Goal: Task Accomplishment & Management: Manage account settings

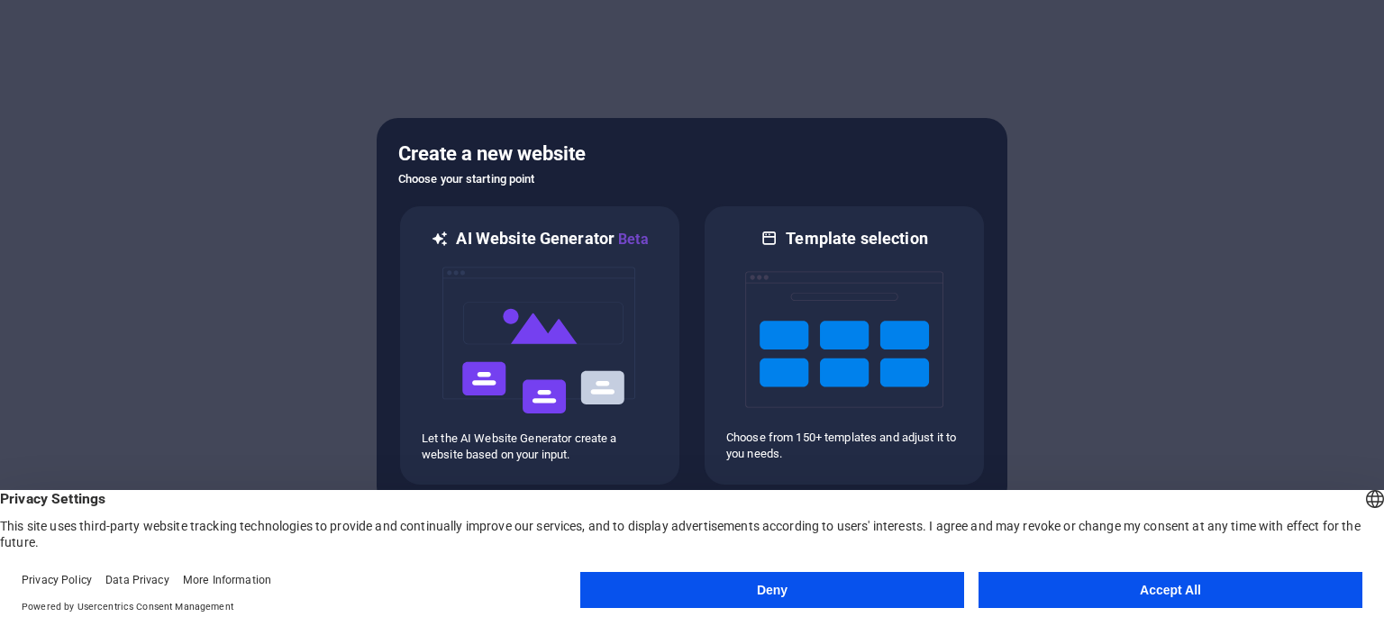
click at [1157, 588] on button "Accept All" at bounding box center [1171, 590] width 384 height 36
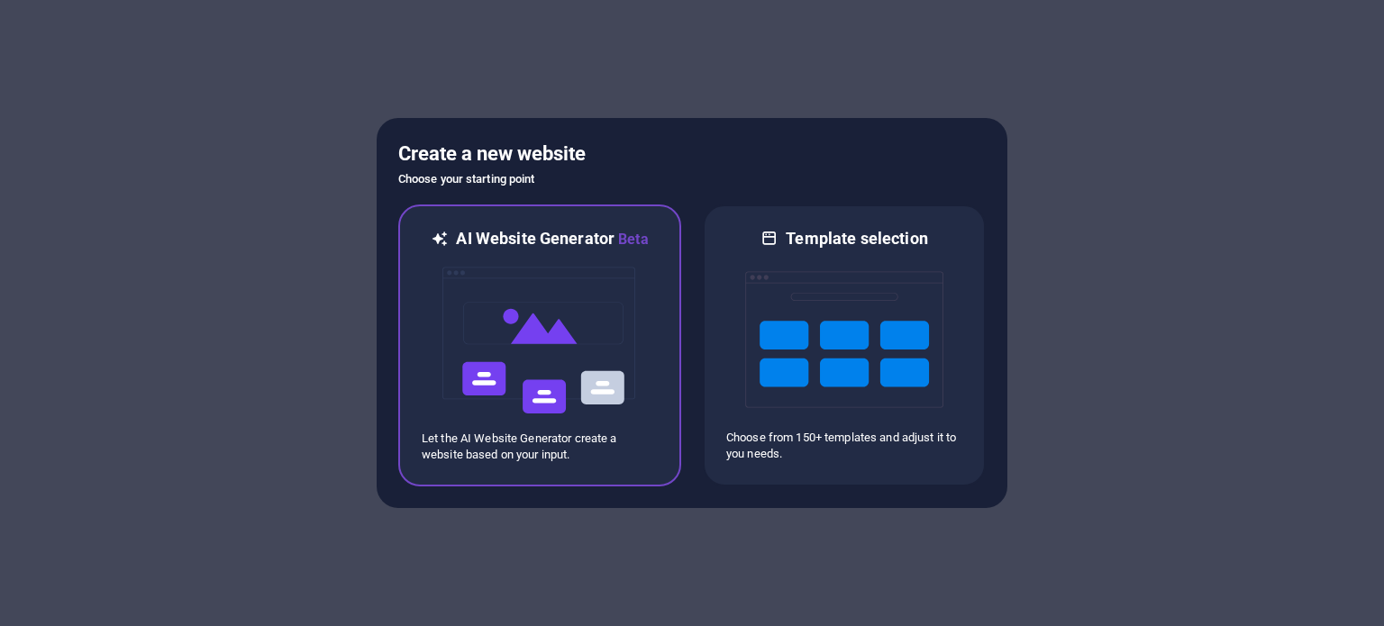
click at [576, 357] on img at bounding box center [540, 341] width 198 height 180
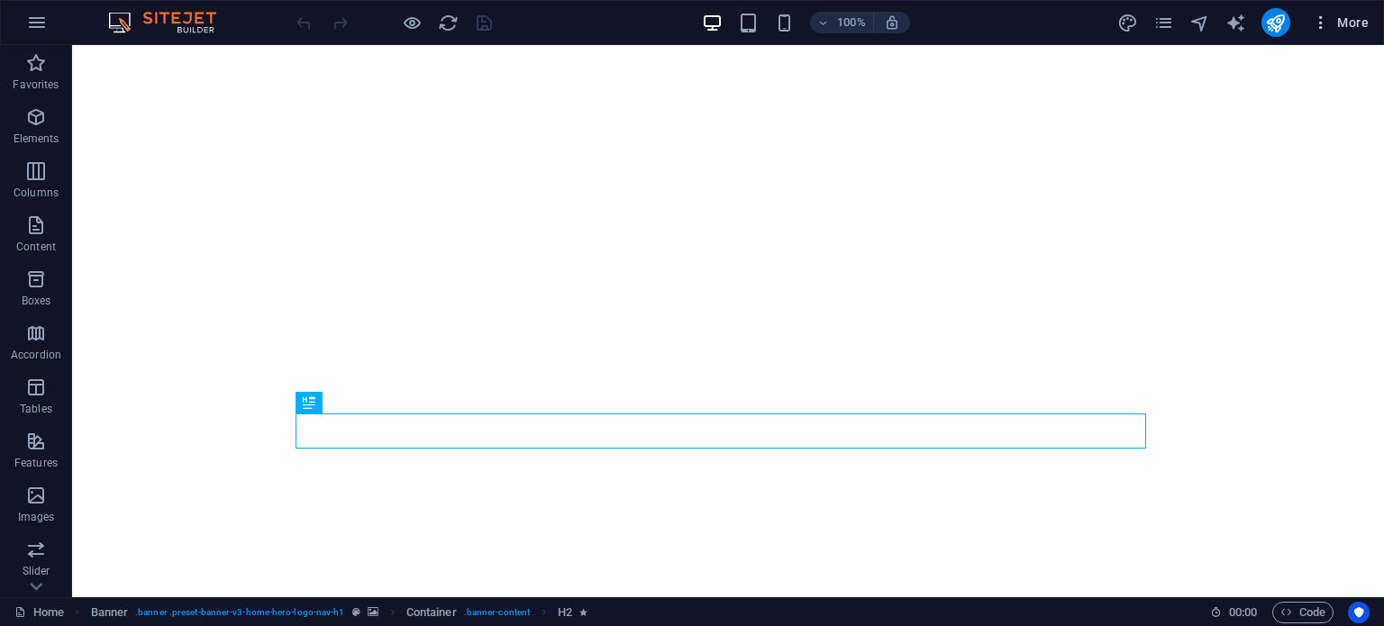
click at [1366, 14] on span "More" at bounding box center [1340, 23] width 57 height 18
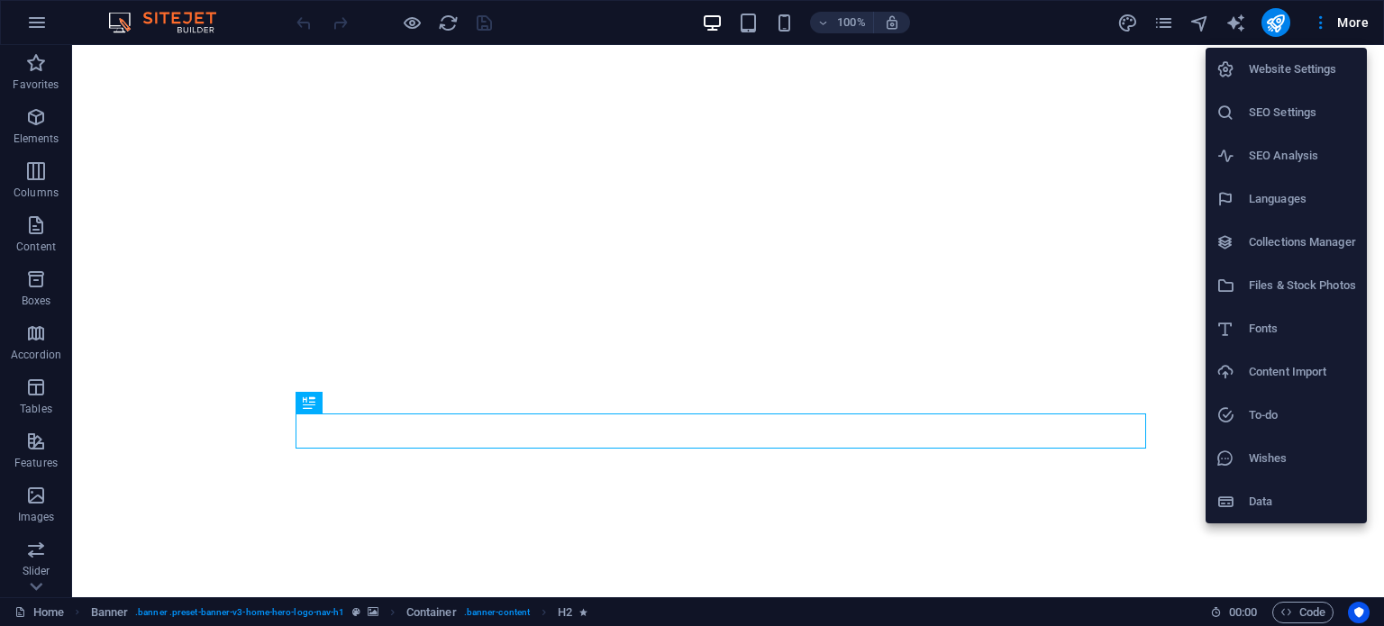
click at [1297, 74] on h6 "Website Settings" at bounding box center [1302, 70] width 107 height 22
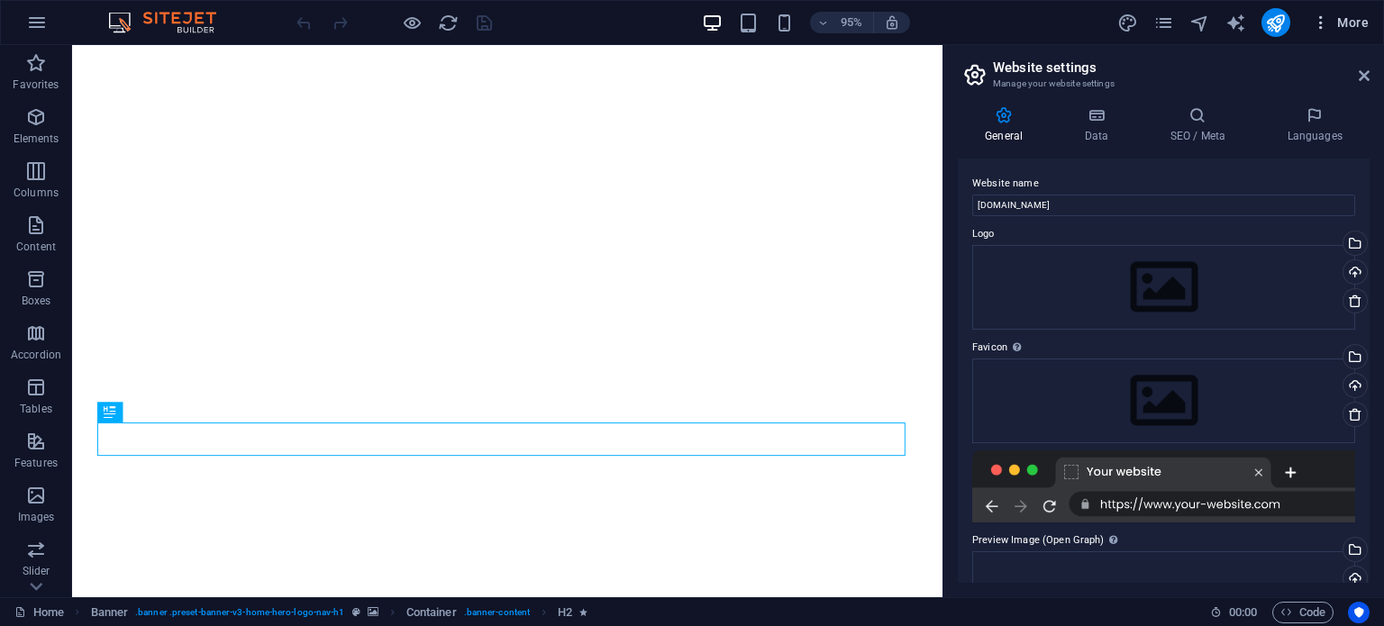
click at [1343, 26] on span "More" at bounding box center [1340, 23] width 57 height 18
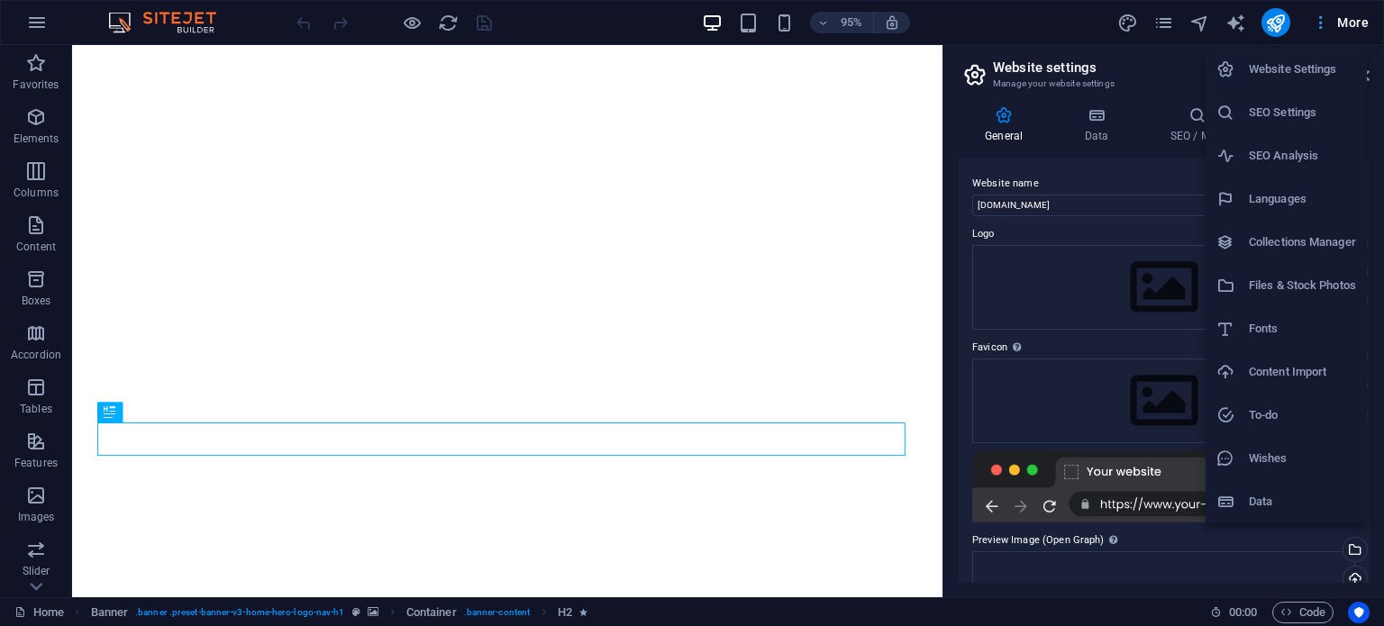
click at [1343, 26] on div at bounding box center [692, 313] width 1384 height 626
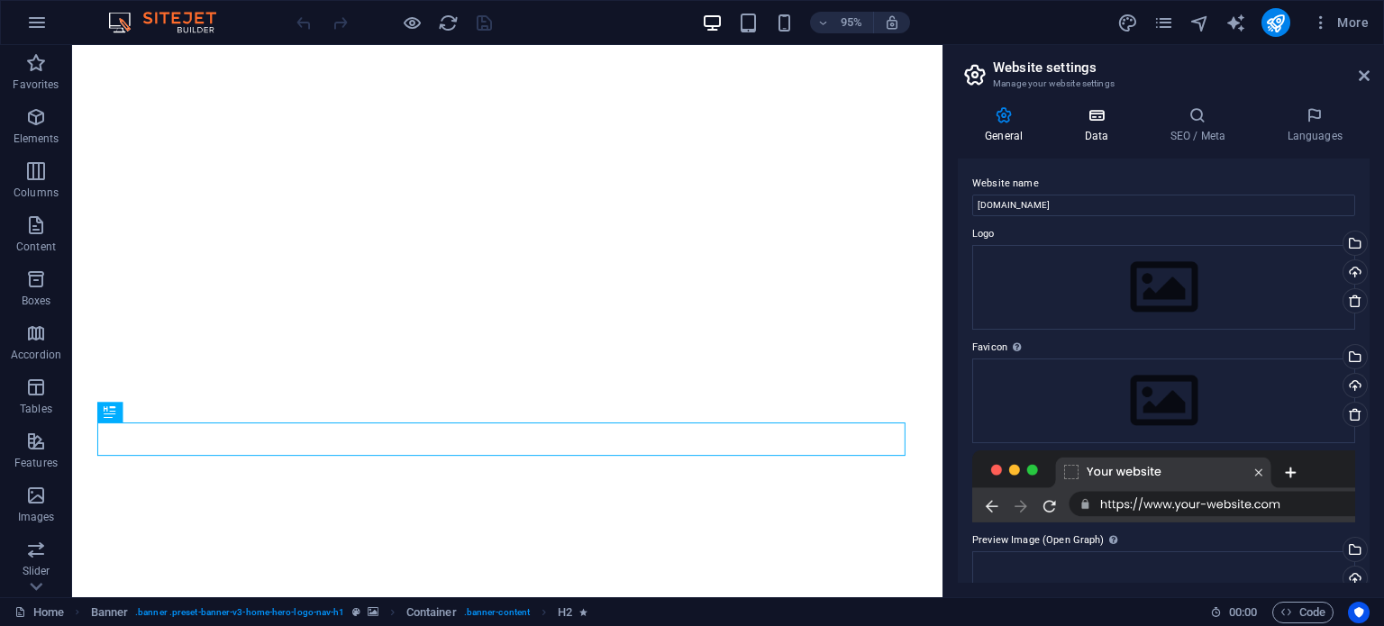
click at [1089, 115] on icon at bounding box center [1096, 115] width 78 height 18
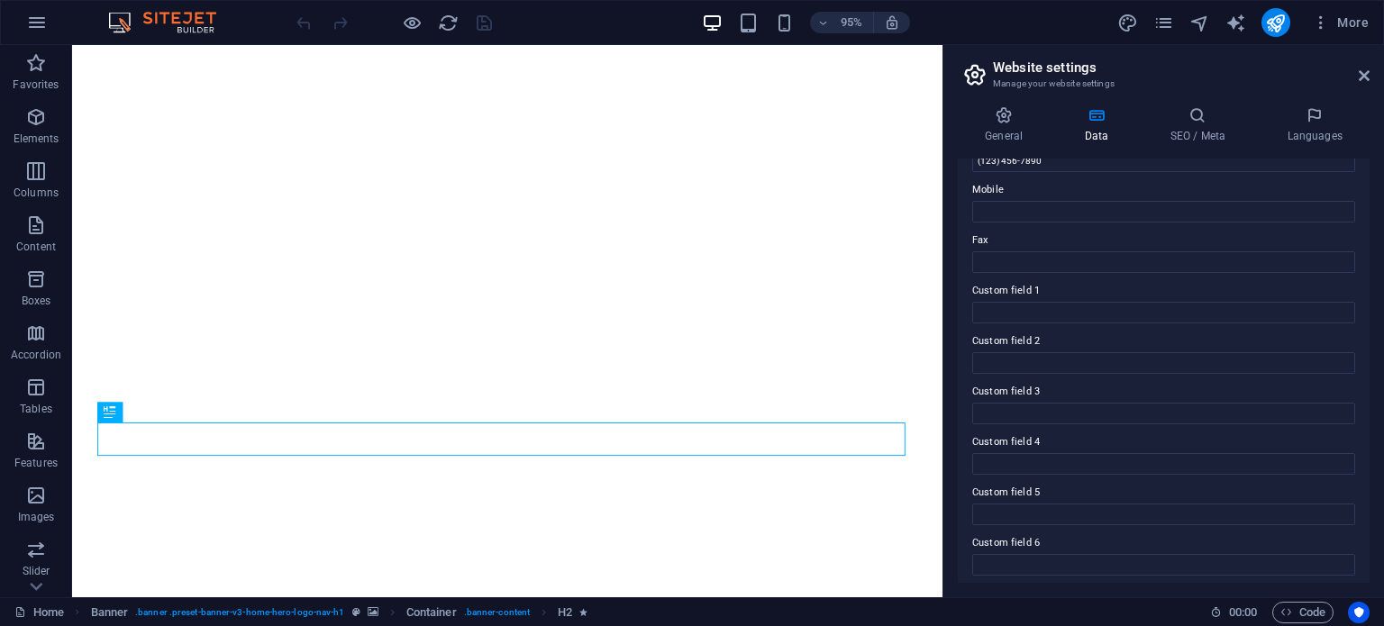
scroll to position [440, 0]
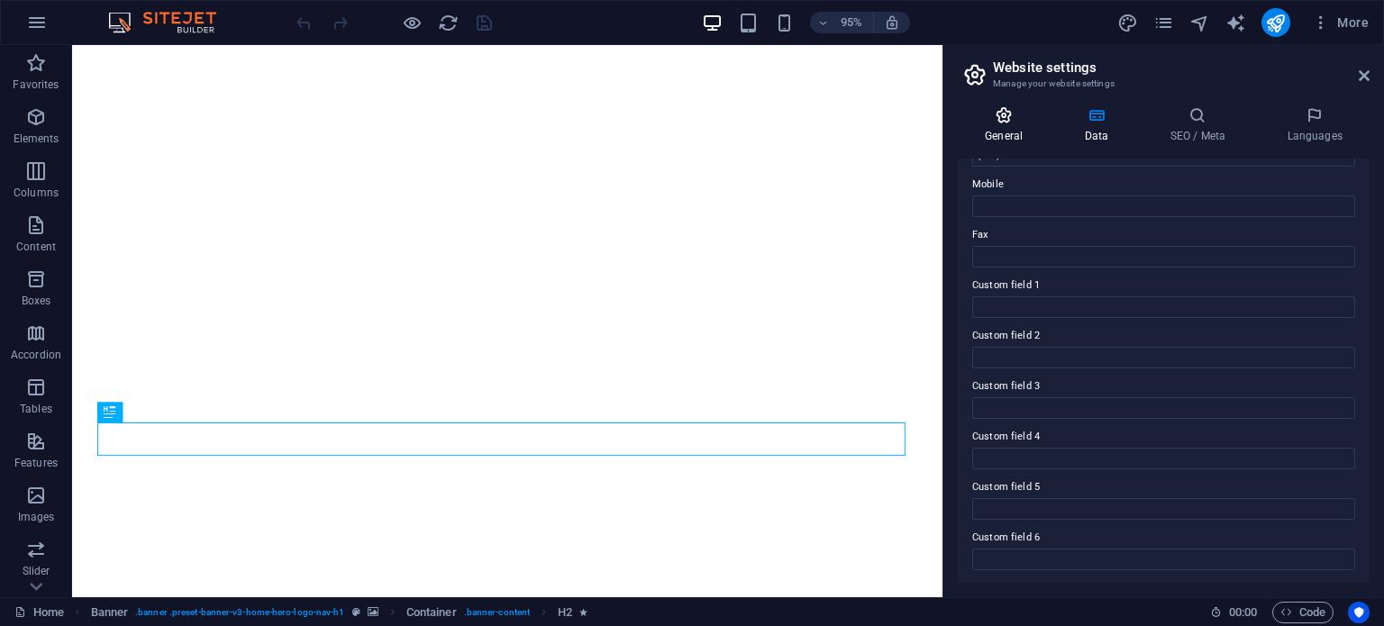
click at [1006, 114] on icon at bounding box center [1004, 115] width 92 height 18
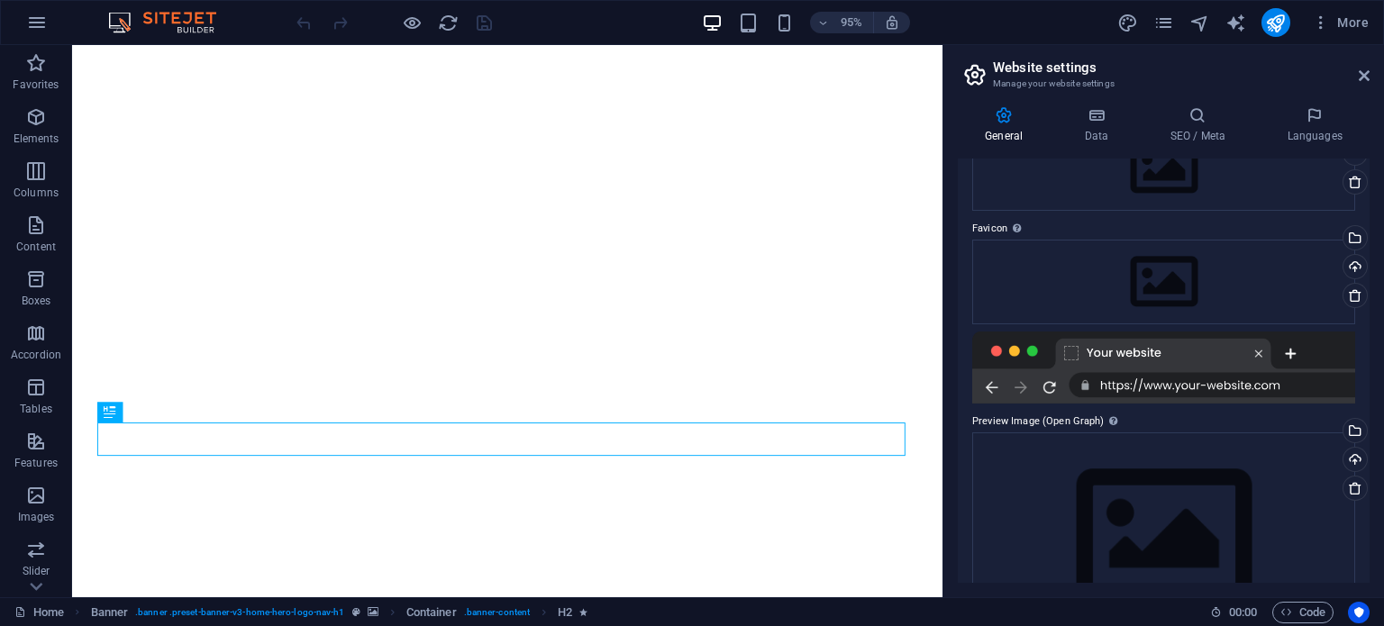
scroll to position [189, 0]
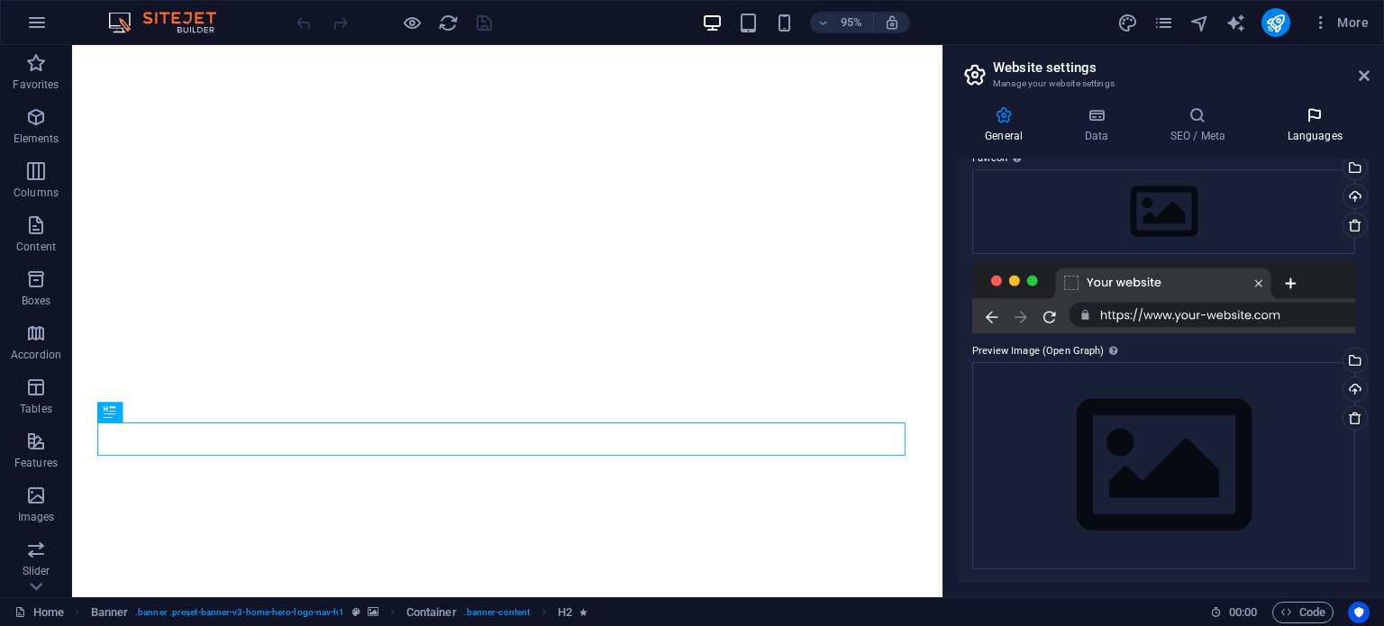
click at [1315, 114] on icon at bounding box center [1315, 115] width 110 height 18
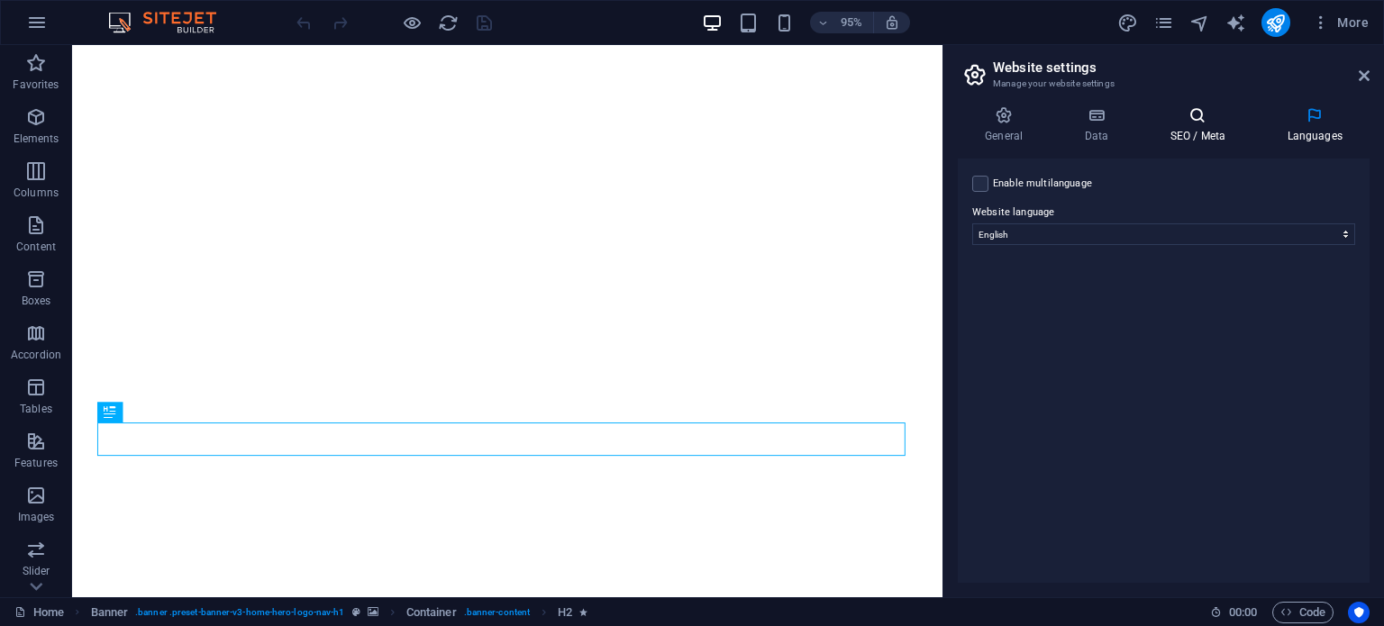
click at [1204, 120] on icon at bounding box center [1198, 115] width 110 height 18
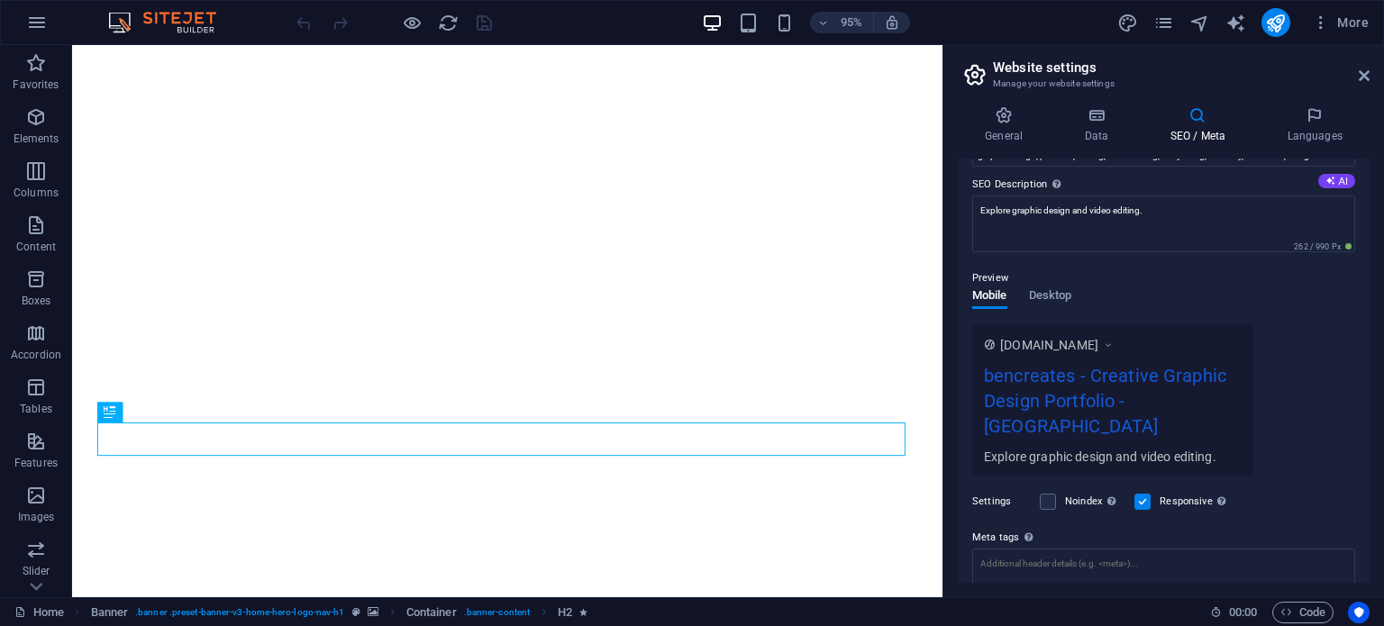
scroll to position [262, 0]
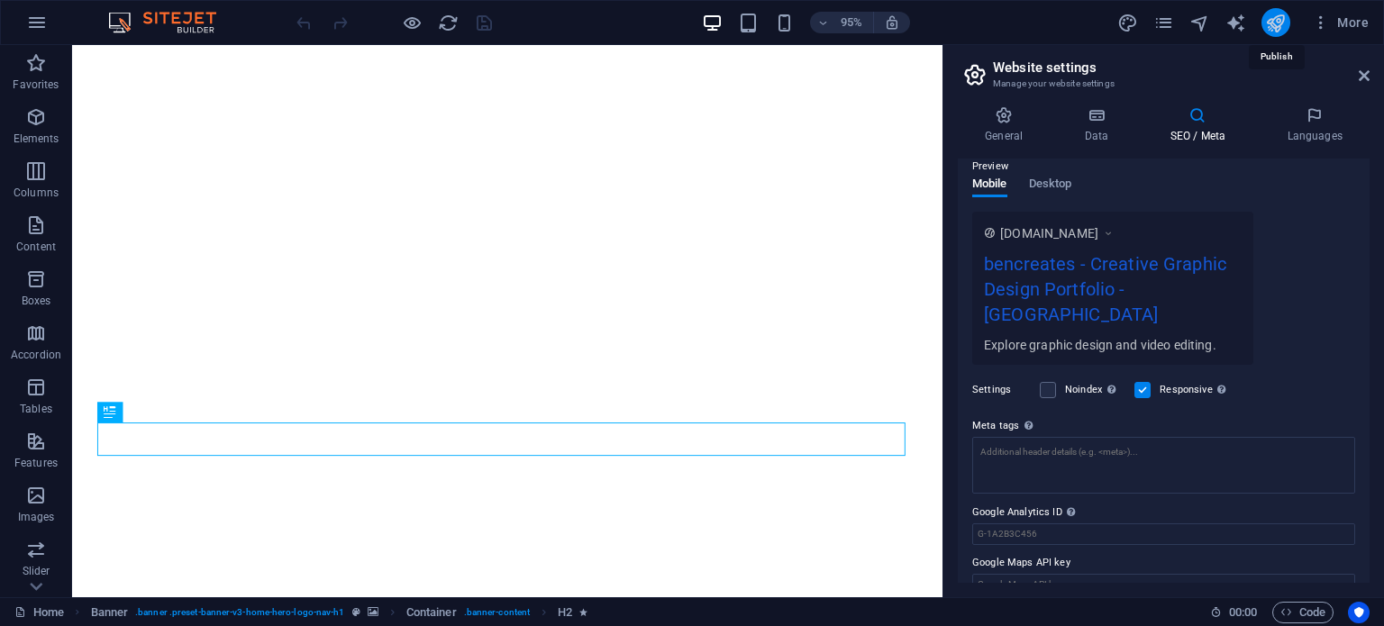
click at [1280, 17] on icon "publish" at bounding box center [1275, 23] width 21 height 21
